Goal: Transaction & Acquisition: Subscribe to service/newsletter

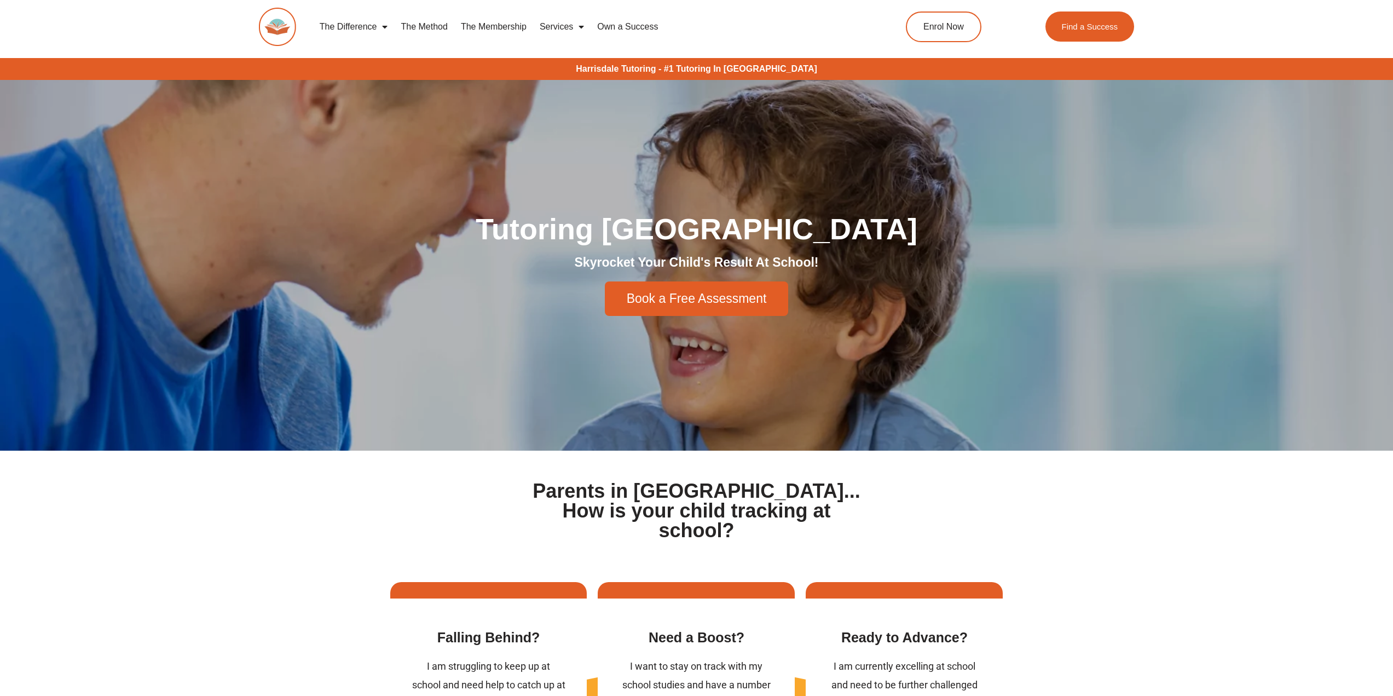
click at [489, 27] on link "The Membership" at bounding box center [493, 26] width 79 height 25
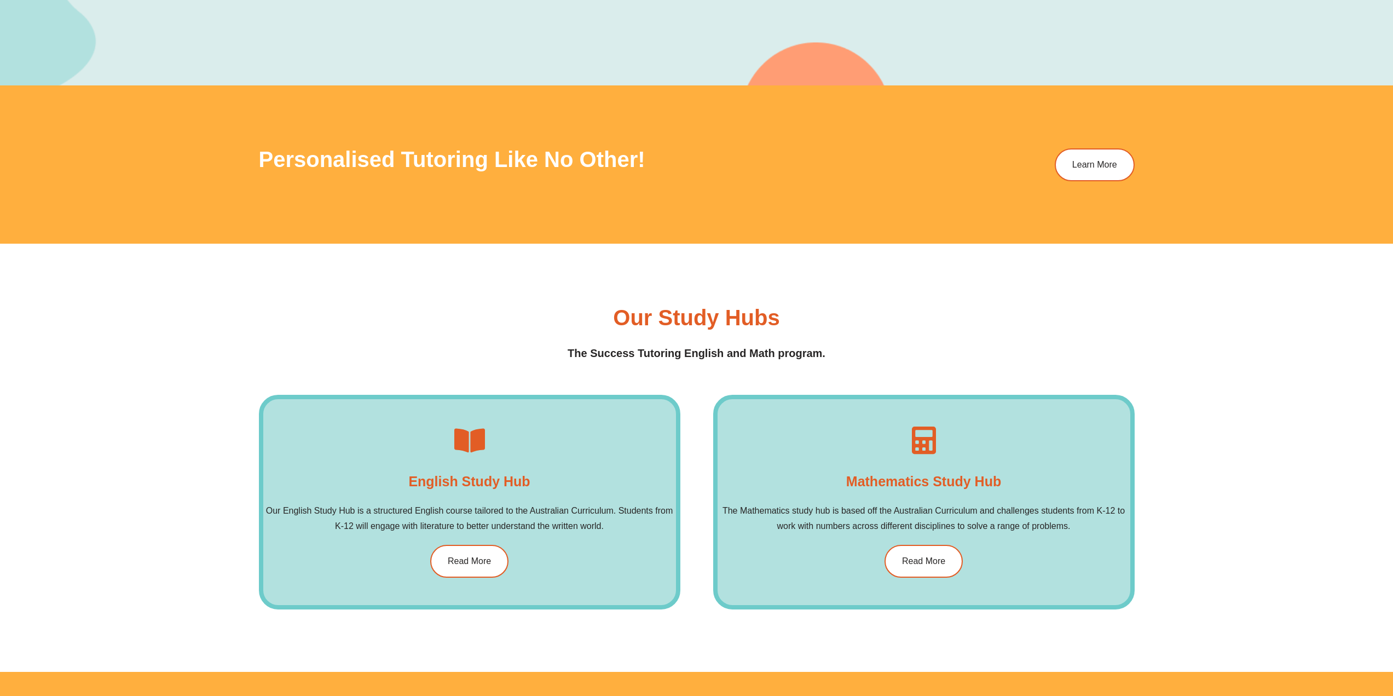
scroll to position [1697, 0]
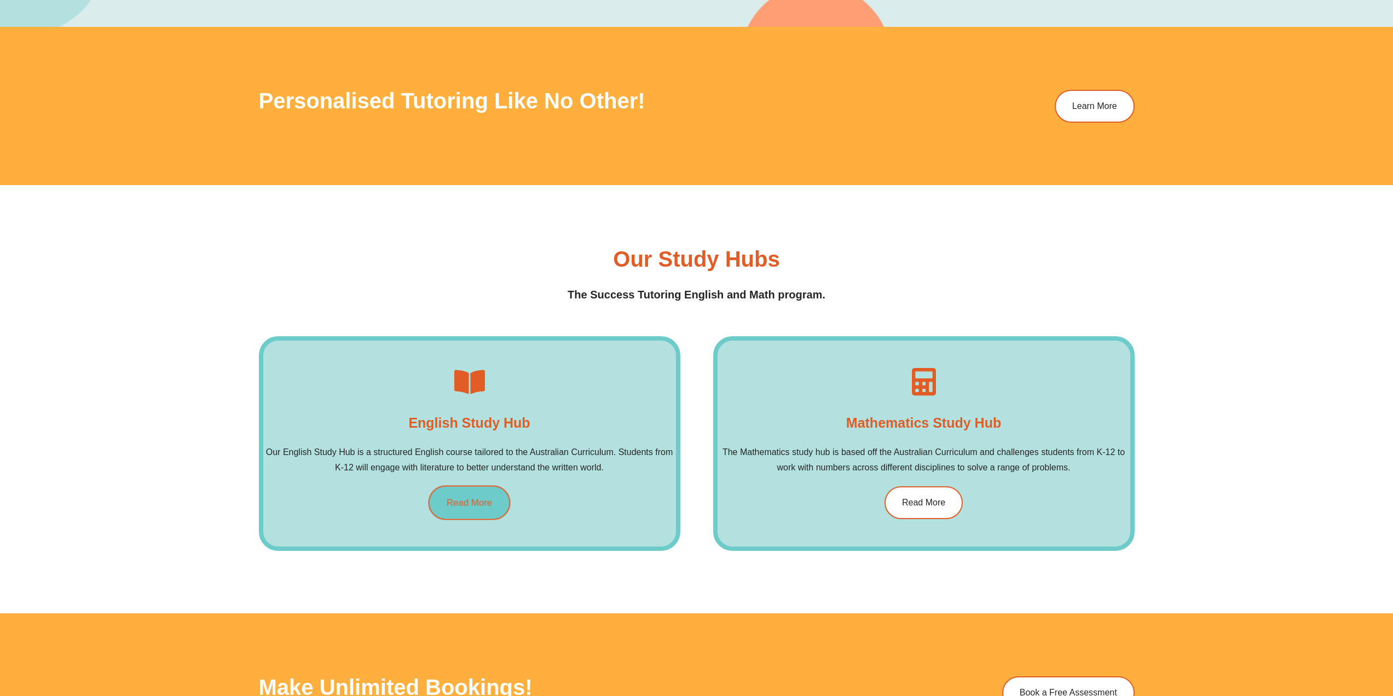
click at [465, 512] on link "Read More" at bounding box center [469, 502] width 82 height 34
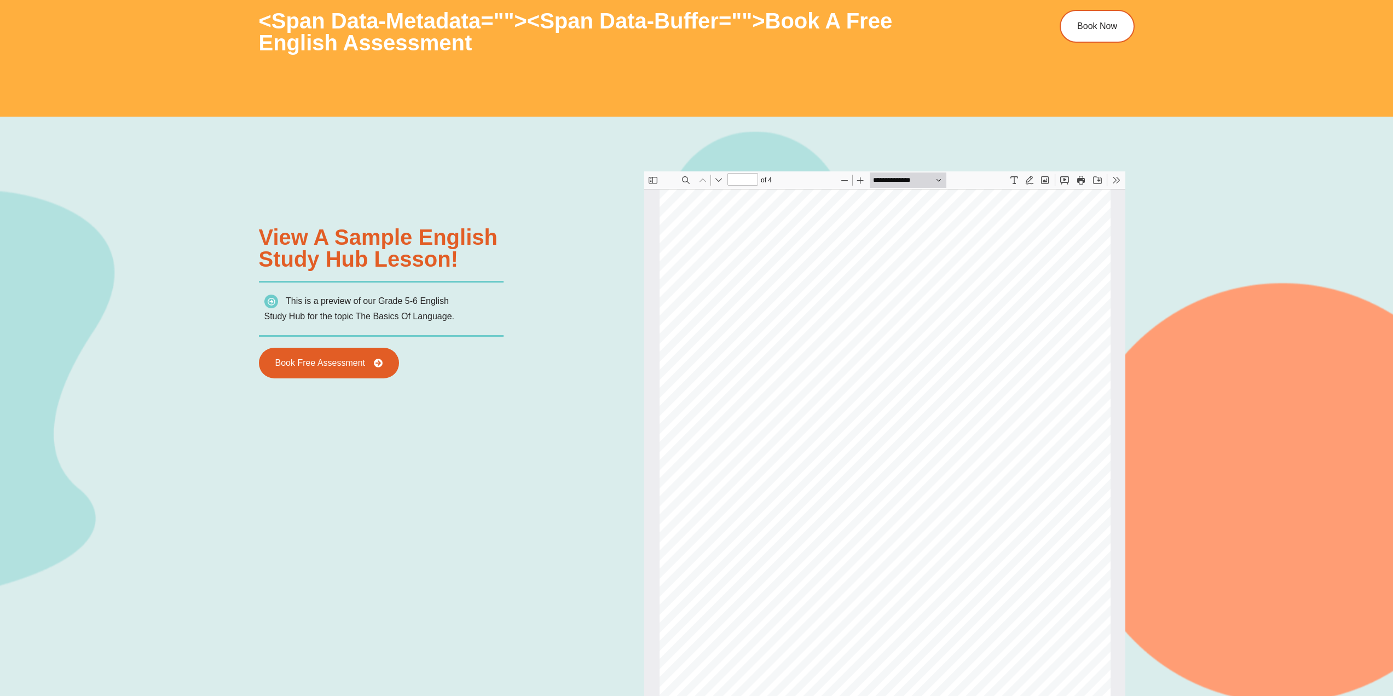
scroll to position [1476, 0]
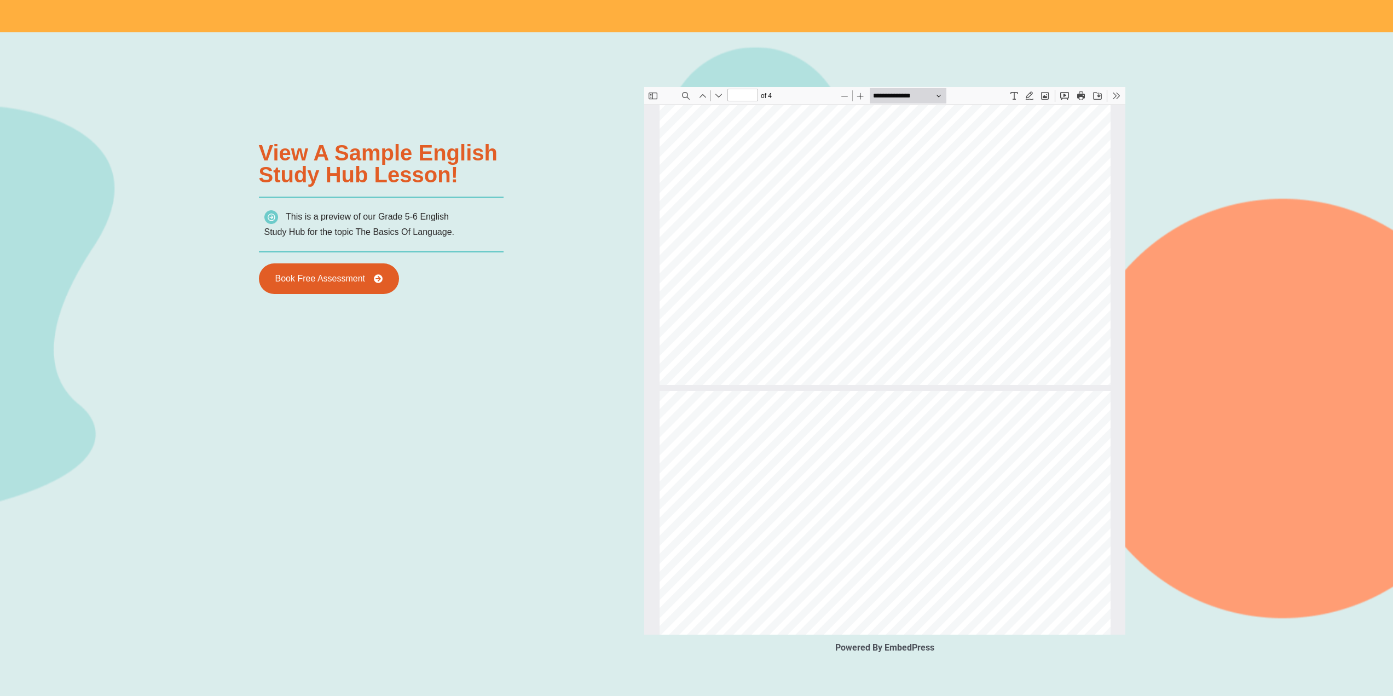
type input "*"
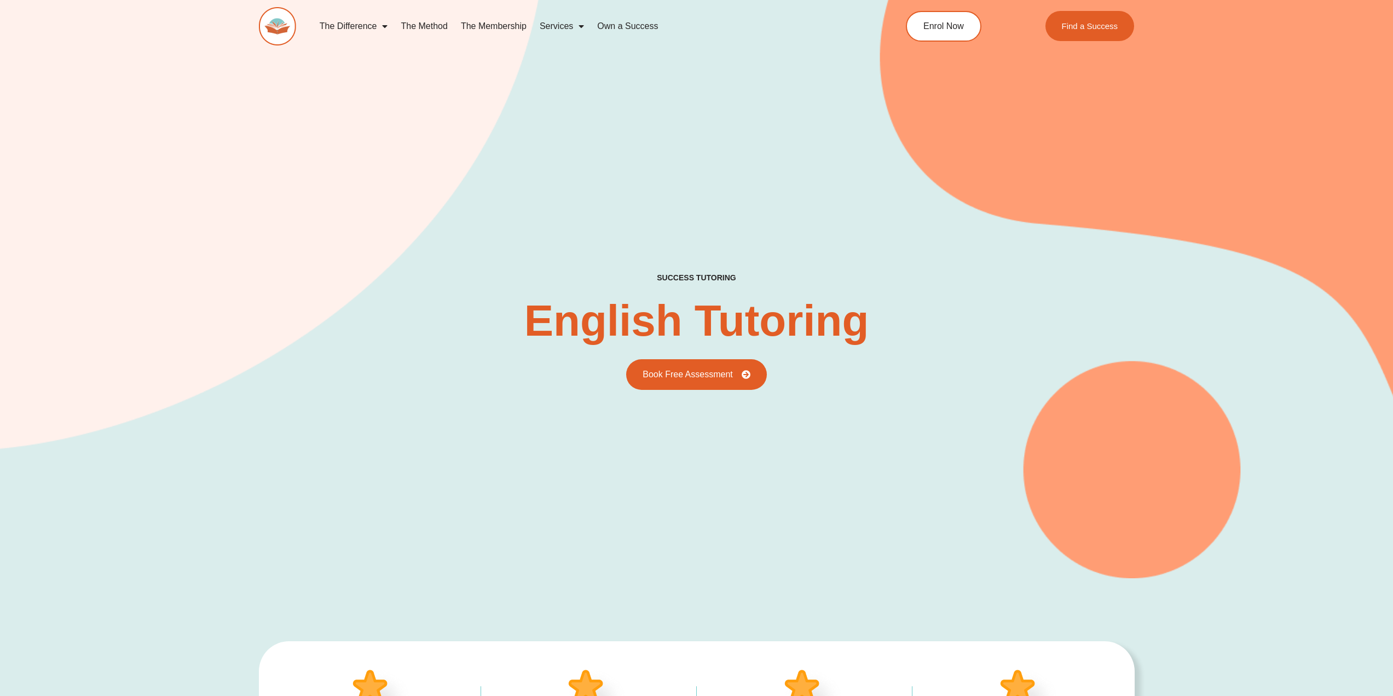
scroll to position [0, 0]
click at [499, 26] on link "The Membership" at bounding box center [493, 26] width 79 height 25
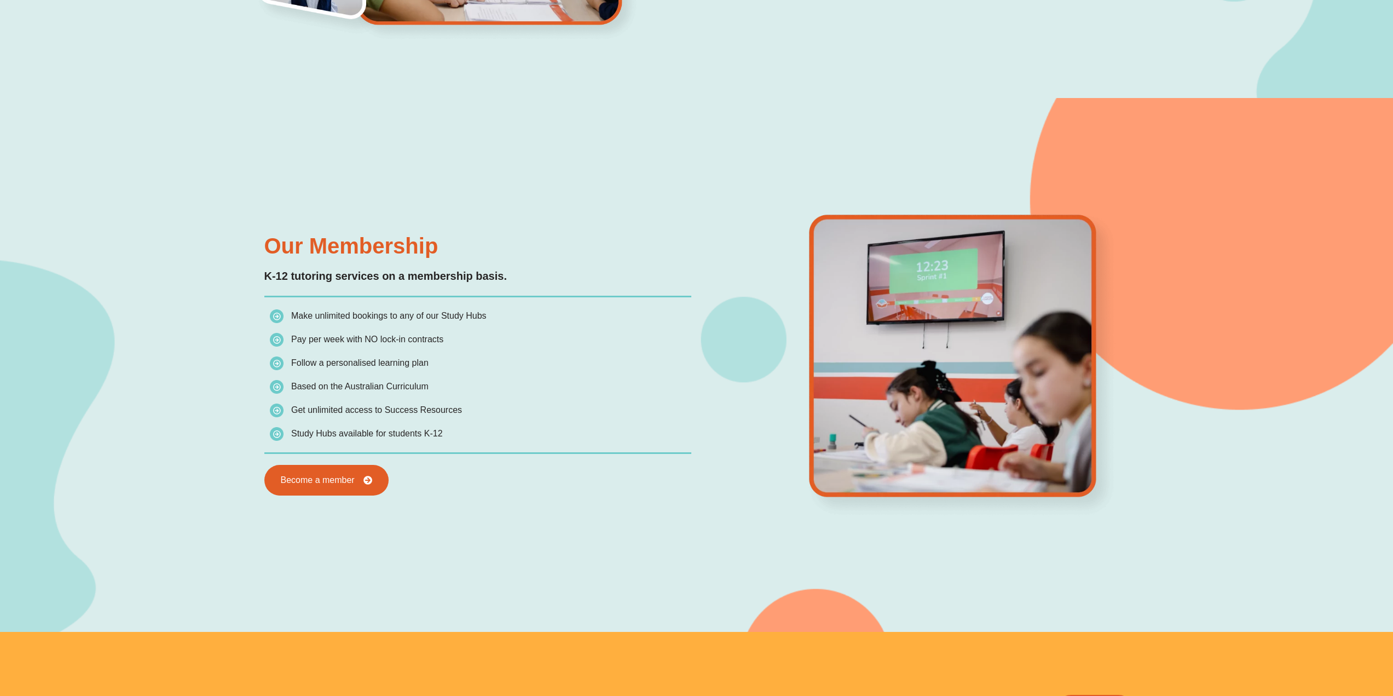
scroll to position [1092, 0]
click at [360, 481] on span "Become a member" at bounding box center [326, 480] width 101 height 10
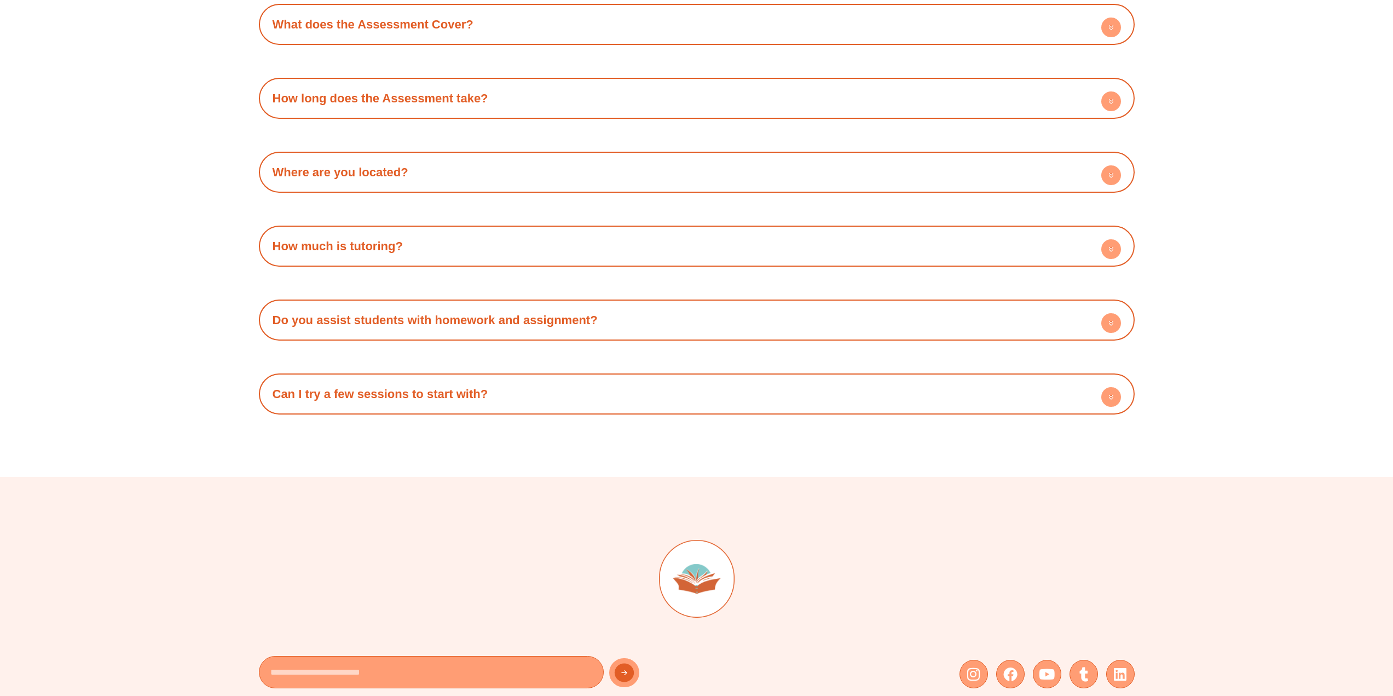
scroll to position [3995, 0]
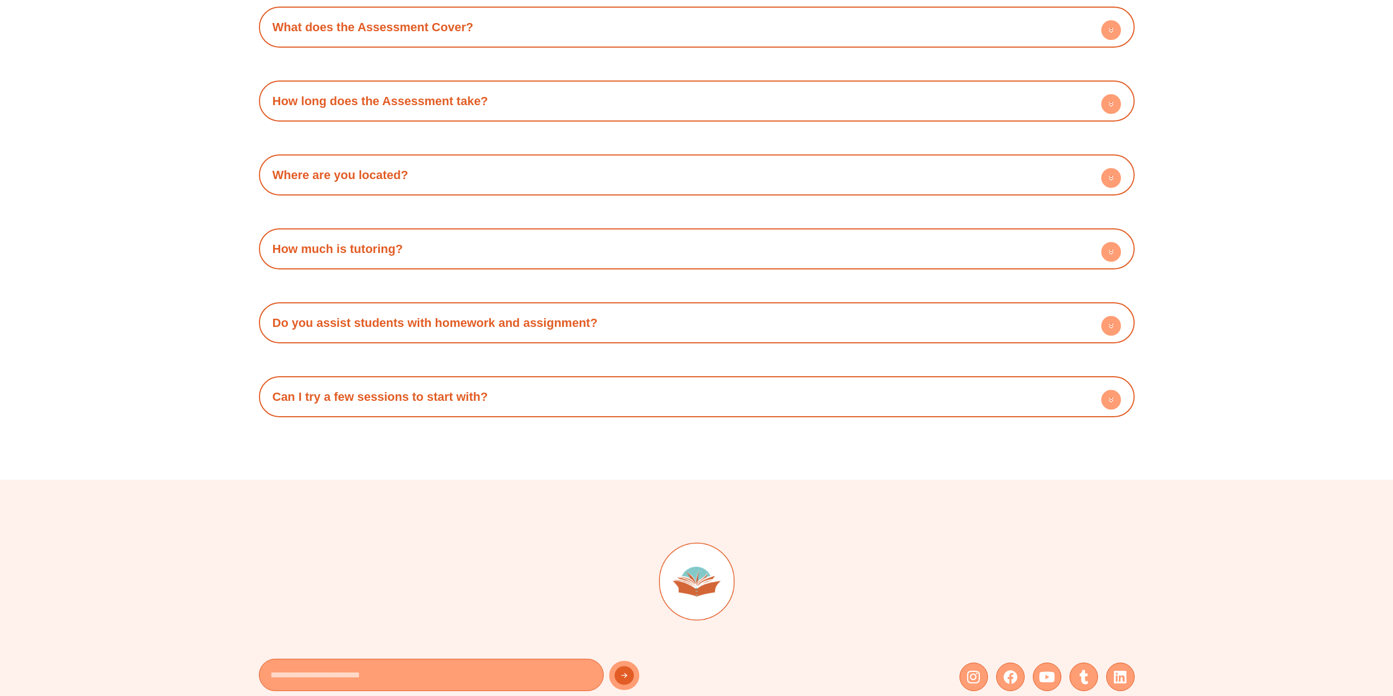
click at [655, 251] on div "How much is tutoring?" at bounding box center [696, 249] width 865 height 30
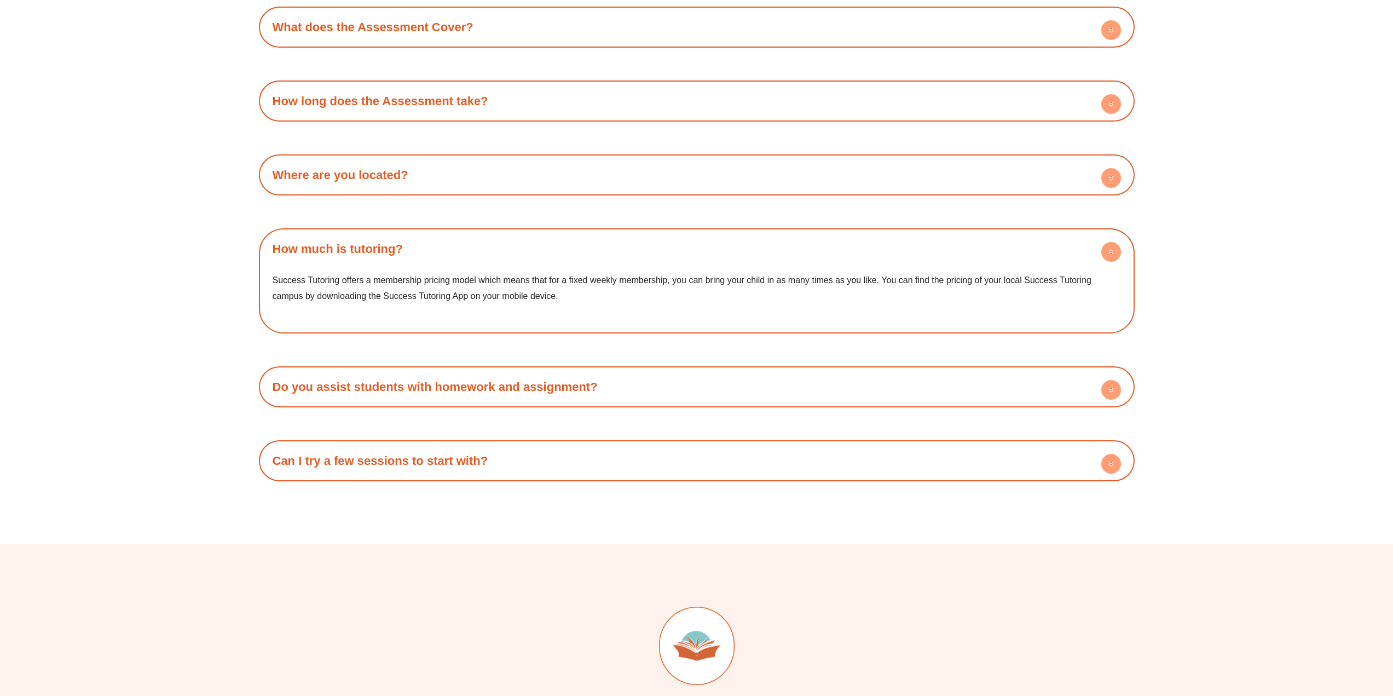
click at [655, 251] on div "How much is tutoring?" at bounding box center [696, 249] width 865 height 30
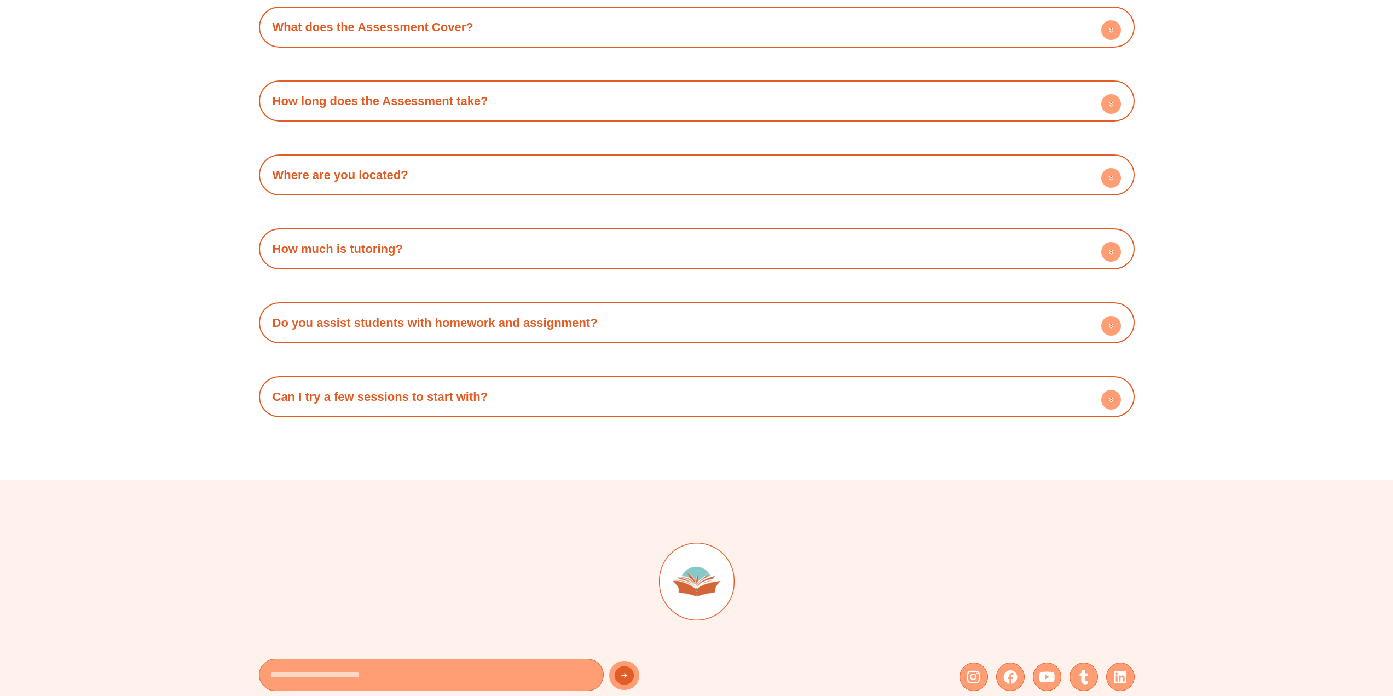
click at [649, 392] on h4 "Can I try a few sessions to start with?" at bounding box center [696, 396] width 865 height 30
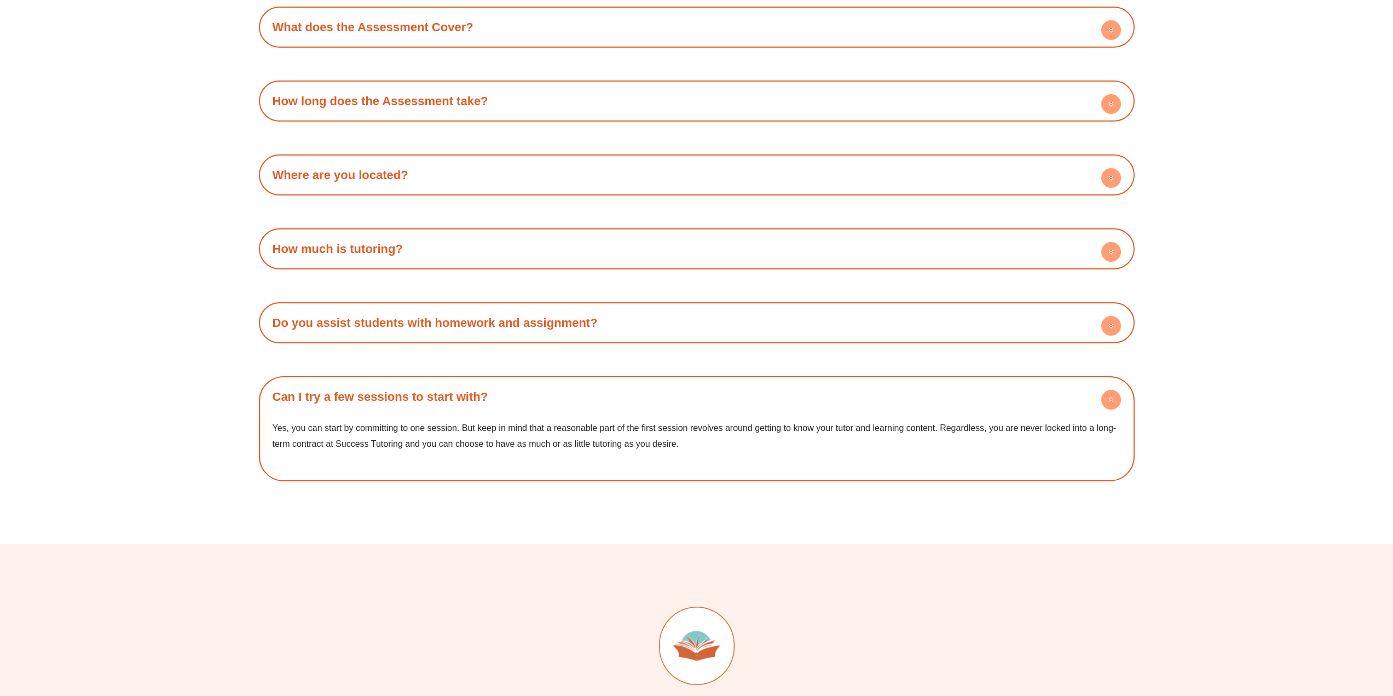
click at [649, 392] on h4 "Can I try a few sessions to start with?" at bounding box center [696, 396] width 865 height 30
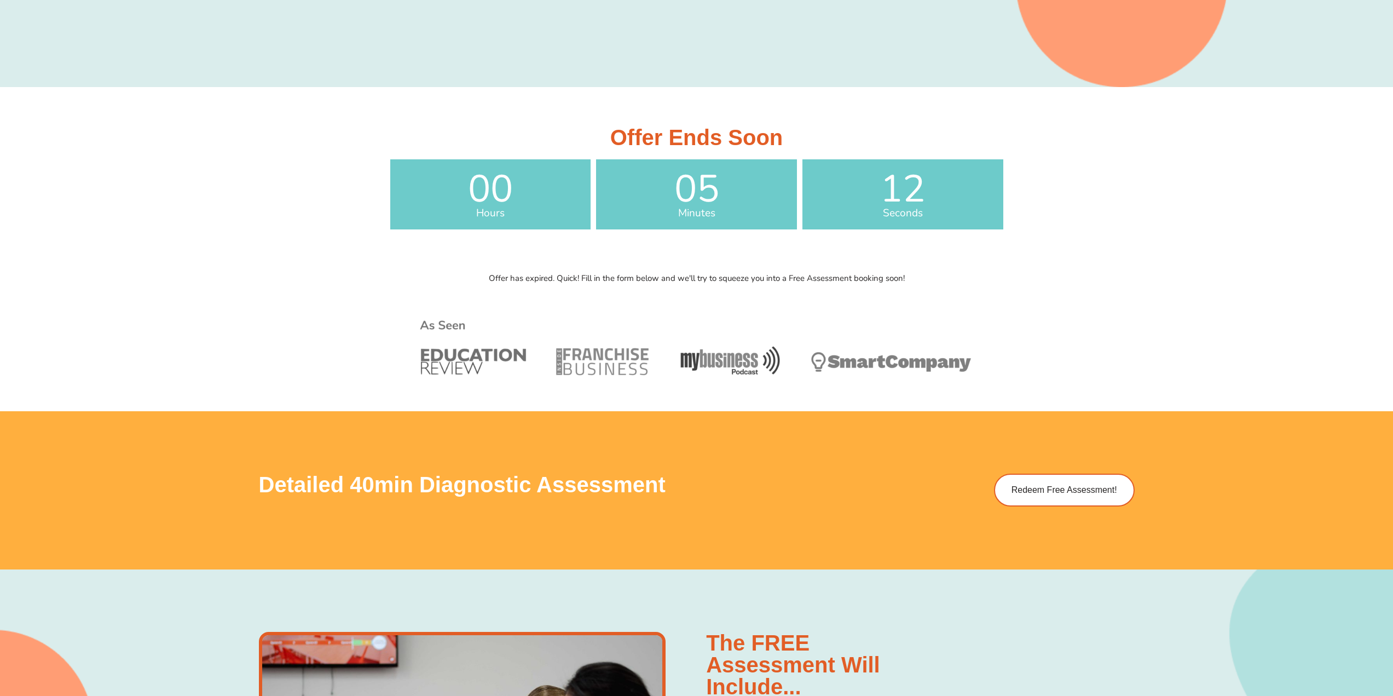
scroll to position [0, 0]
